Goal: Information Seeking & Learning: Learn about a topic

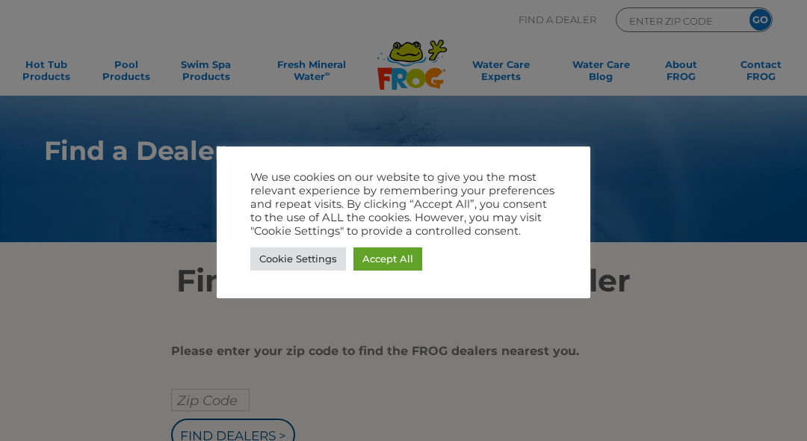
click at [549, 150] on div "We use cookies on our website to give you the most relevant experience by remem…" at bounding box center [404, 222] width 374 height 152
click at [182, 309] on div at bounding box center [403, 220] width 807 height 441
click at [295, 259] on link "Cookie Settings" at bounding box center [298, 258] width 96 height 23
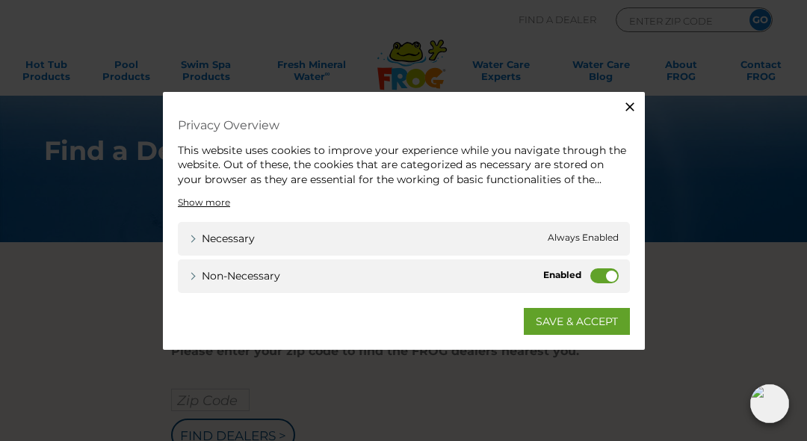
click at [622, 106] on icon "button" at bounding box center [629, 106] width 15 height 15
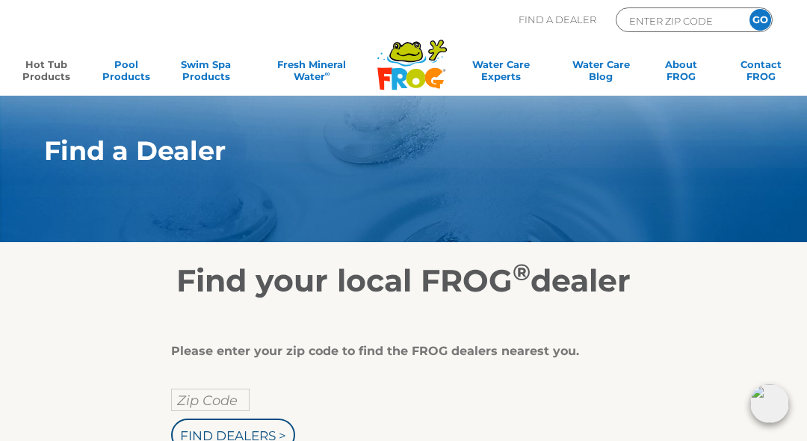
click at [50, 81] on link "Hot Tub Products" at bounding box center [46, 73] width 62 height 30
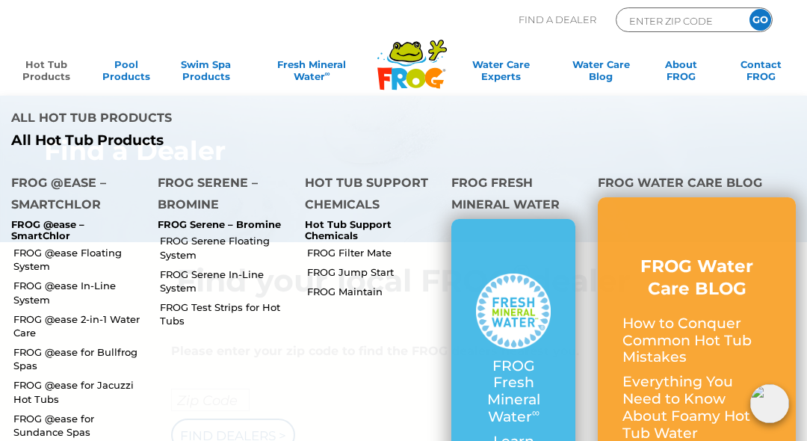
click at [66, 256] on link "FROG @ease Floating System" at bounding box center [79, 259] width 133 height 27
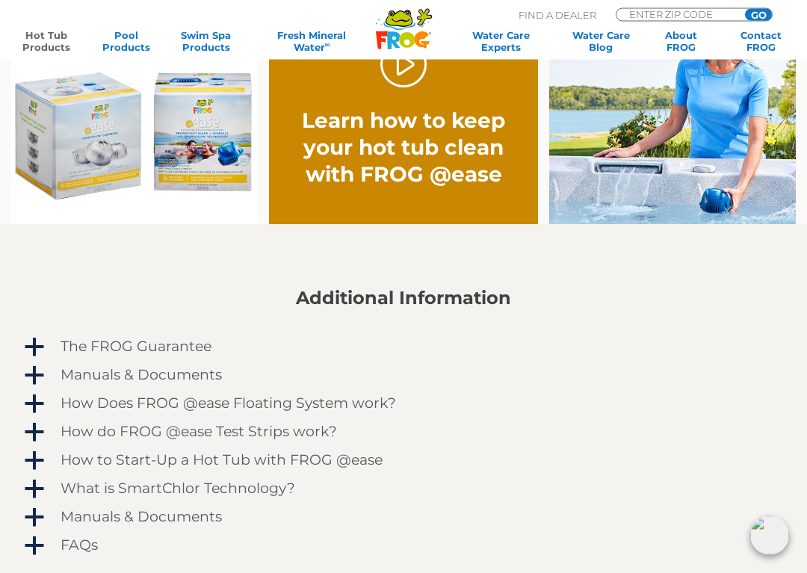
scroll to position [1015, 0]
click at [43, 406] on span "a" at bounding box center [34, 404] width 22 height 22
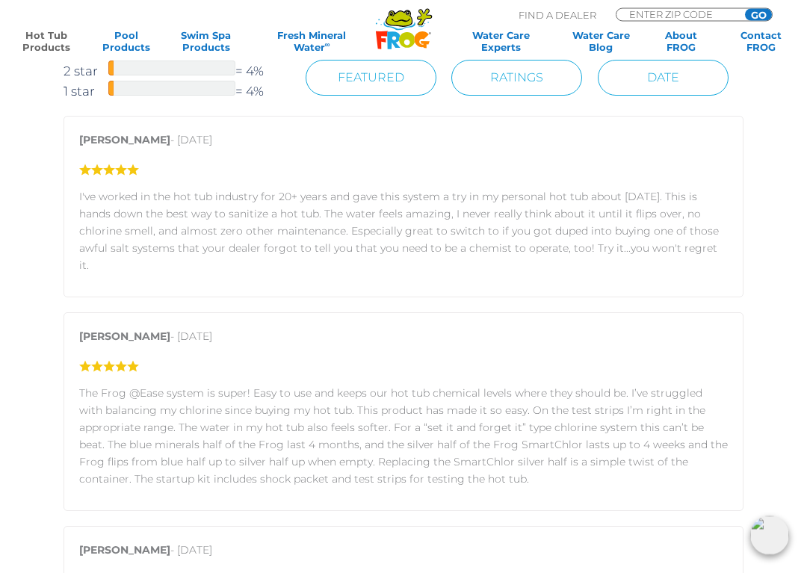
scroll to position [2311, 0]
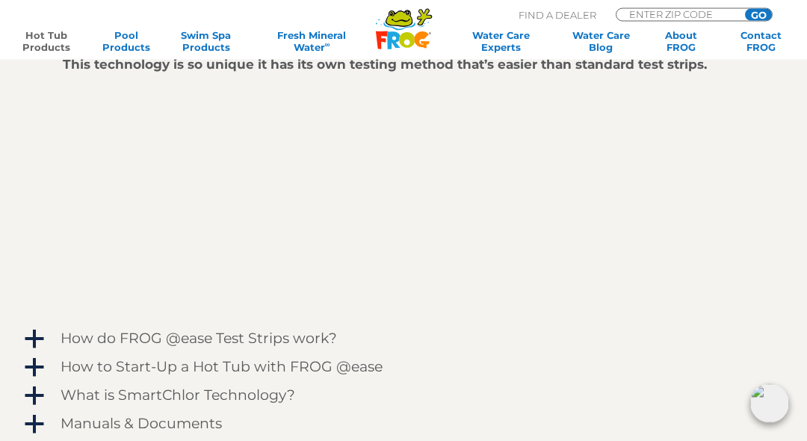
scroll to position [1474, 0]
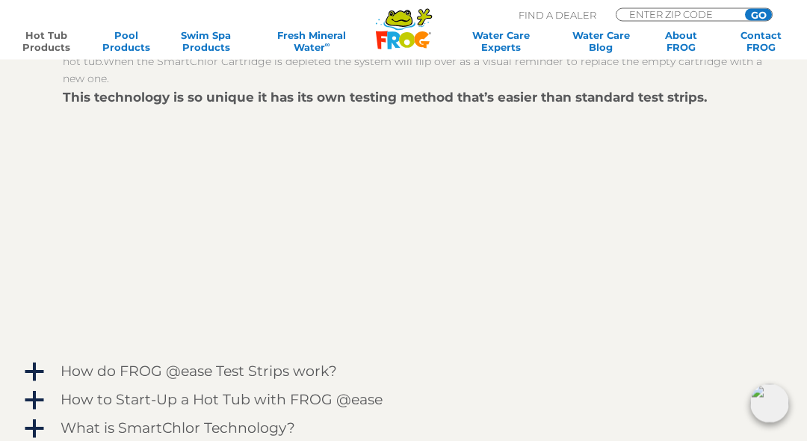
click at [43, 374] on span "a" at bounding box center [34, 373] width 22 height 22
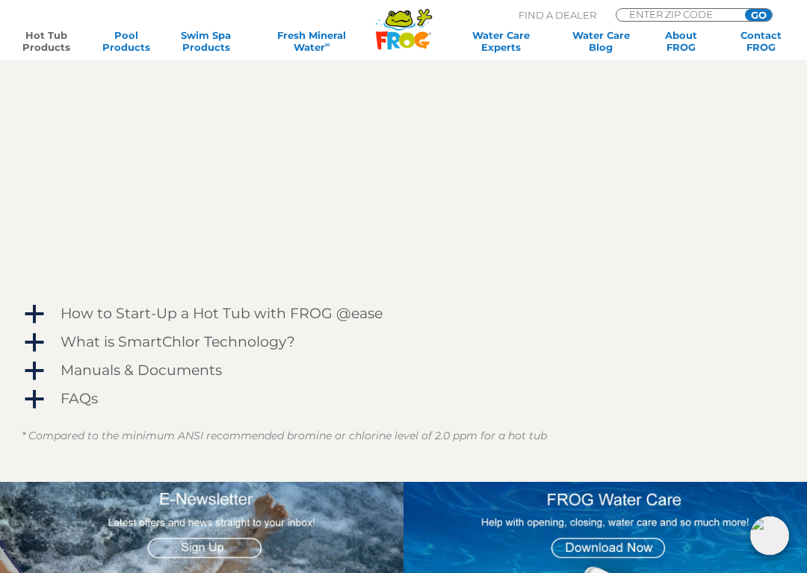
scroll to position [1976, 0]
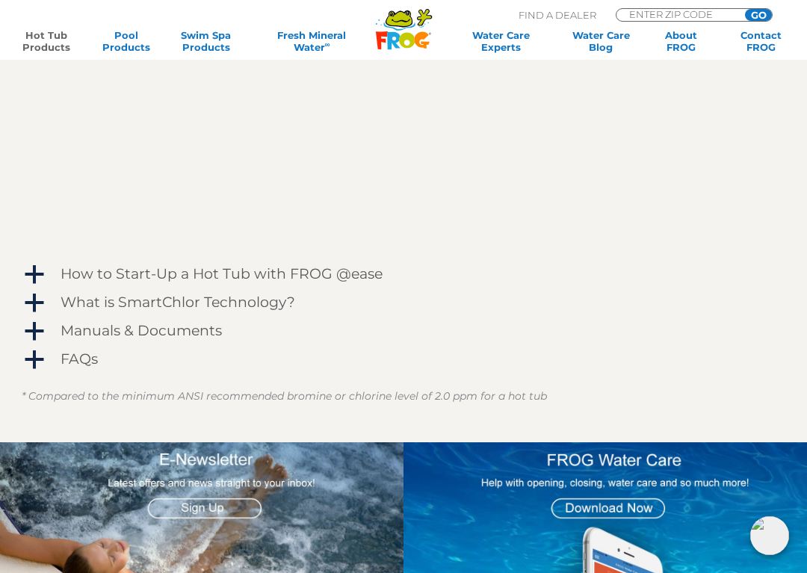
click at [33, 370] on span "a" at bounding box center [34, 360] width 22 height 22
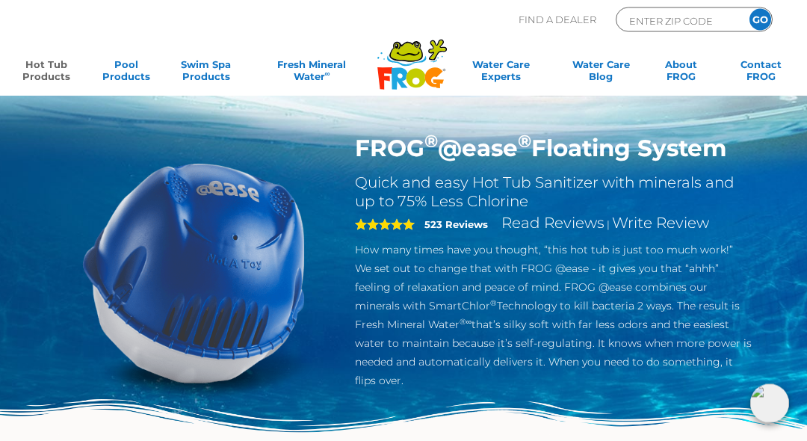
scroll to position [0, 0]
